Goal: Navigation & Orientation: Find specific page/section

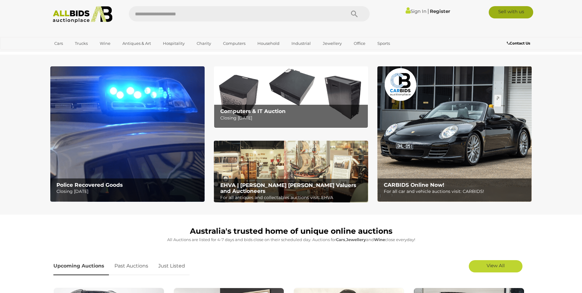
click at [515, 12] on link "Sell with us" at bounding box center [511, 12] width 44 height 12
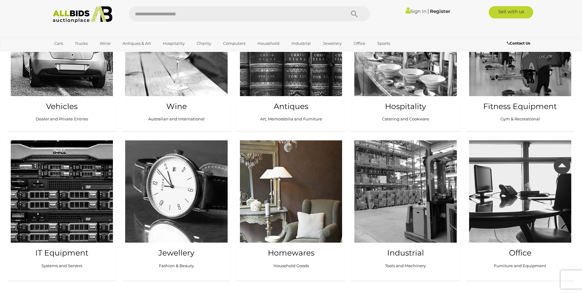
scroll to position [644, 0]
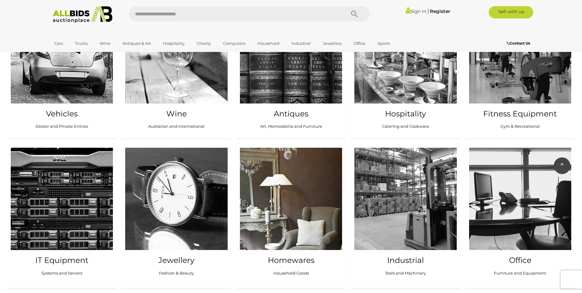
click at [273, 182] on img at bounding box center [291, 199] width 102 height 102
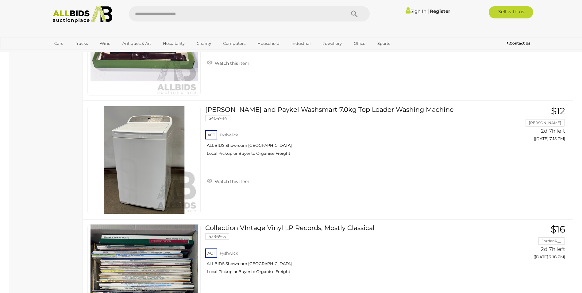
scroll to position [4623, 0]
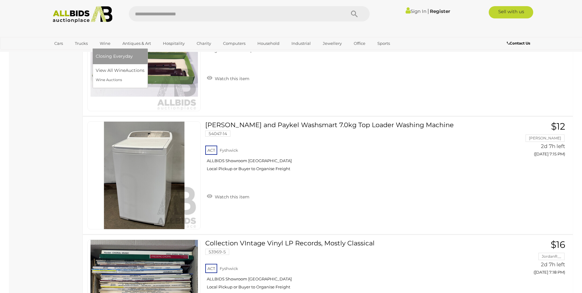
click at [105, 44] on link "Wine" at bounding box center [105, 43] width 19 height 10
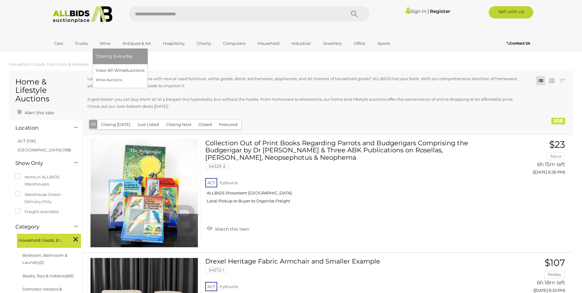
click at [103, 43] on link "Wine" at bounding box center [105, 43] width 19 height 10
click at [82, 44] on link "Trucks" at bounding box center [81, 43] width 21 height 10
click at [107, 69] on link "View All Wine Auctions" at bounding box center [121, 71] width 51 height 10
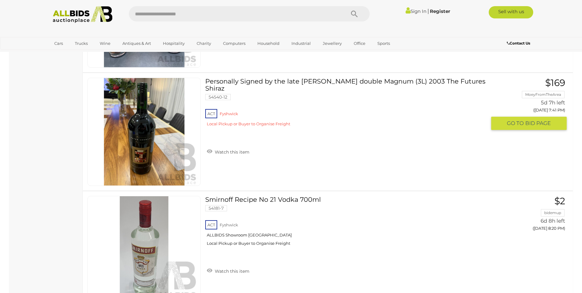
scroll to position [460, 0]
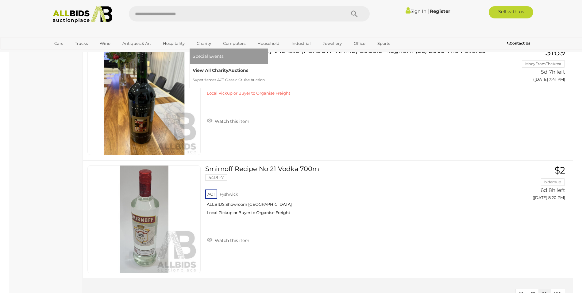
click at [202, 69] on link "View All Charity Auctions" at bounding box center [229, 71] width 72 height 10
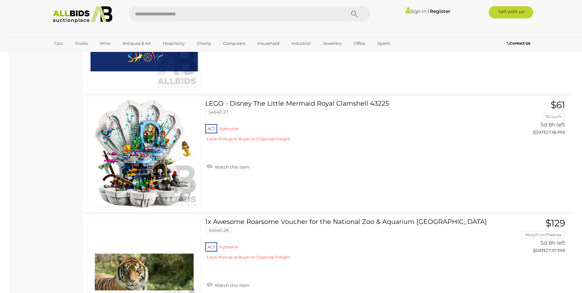
scroll to position [3006, 0]
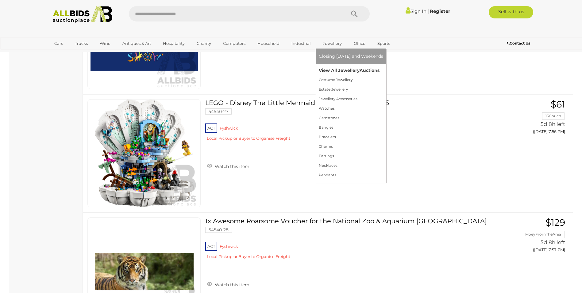
click at [329, 71] on link "View All Jewellery Auctions" at bounding box center [351, 71] width 64 height 10
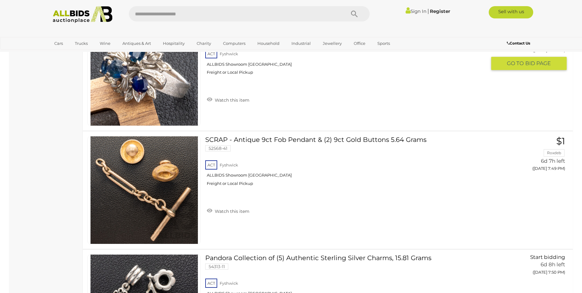
scroll to position [5888, 0]
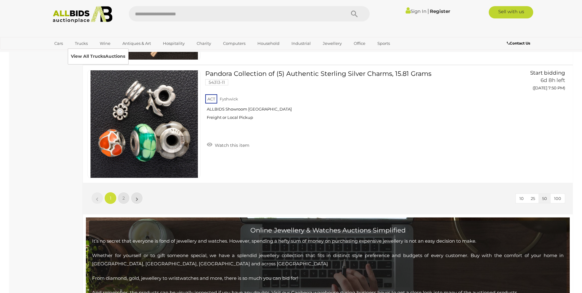
click at [81, 56] on link "View All Trucks Auctions" at bounding box center [98, 57] width 54 height 10
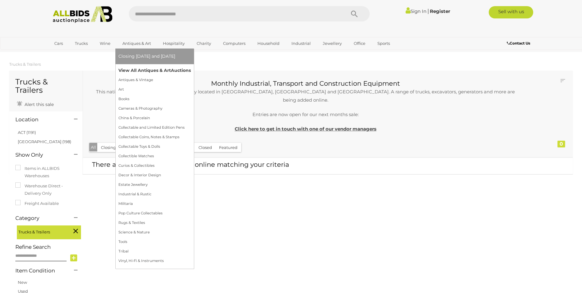
click at [139, 71] on link "View All Antiques & Art Auctions" at bounding box center [154, 71] width 72 height 10
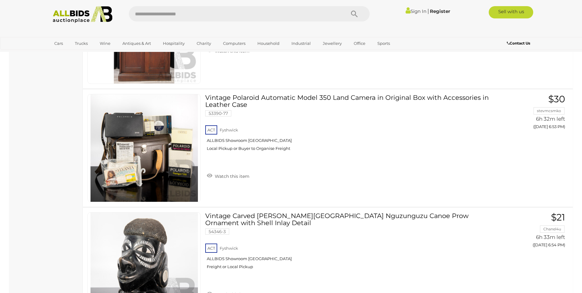
scroll to position [5398, 0]
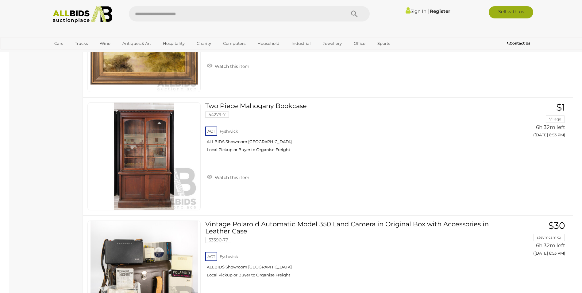
click at [513, 13] on link "Sell with us" at bounding box center [511, 12] width 44 height 12
